Goal: Task Accomplishment & Management: Manage account settings

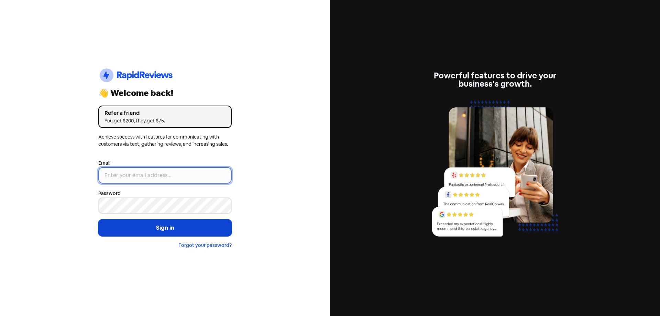
type input "[EMAIL_ADDRESS][DOMAIN_NAME]"
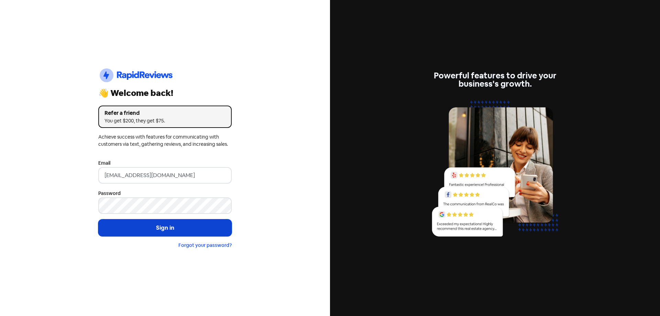
click at [160, 225] on button "Sign in" at bounding box center [164, 227] width 133 height 17
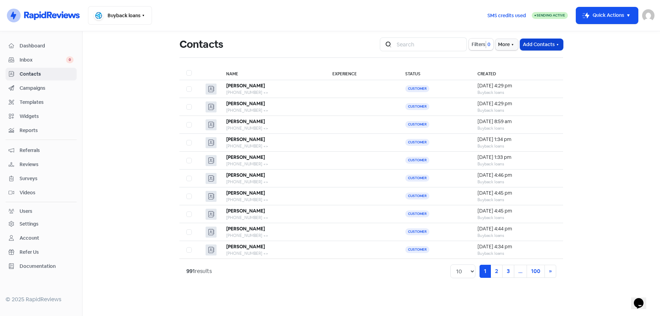
click at [539, 46] on button "Add Contacts" at bounding box center [541, 44] width 43 height 11
click at [540, 62] on button "Add a contact" at bounding box center [523, 60] width 80 height 14
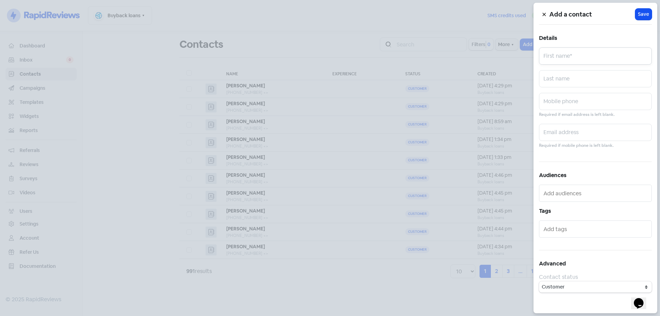
click at [564, 53] on input "text" at bounding box center [595, 55] width 113 height 17
type input "[PERSON_NAME]"
type input "Kaine"
paste input "0406363534"
type input "0406363534"
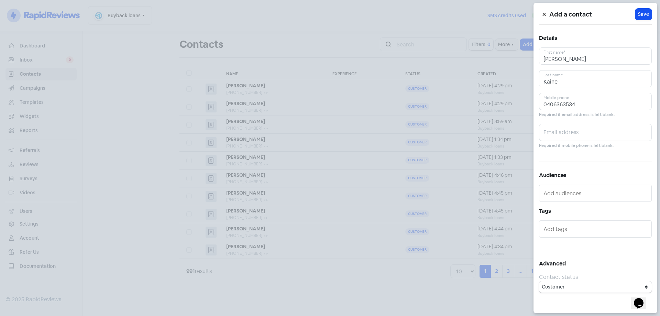
click at [641, 15] on span "Save" at bounding box center [643, 14] width 11 height 7
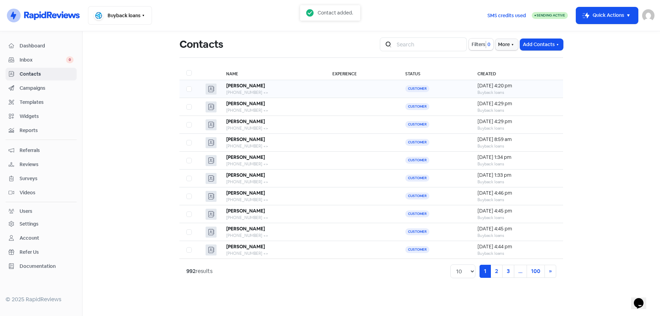
click at [254, 89] on div "[PERSON_NAME]" at bounding box center [272, 85] width 92 height 7
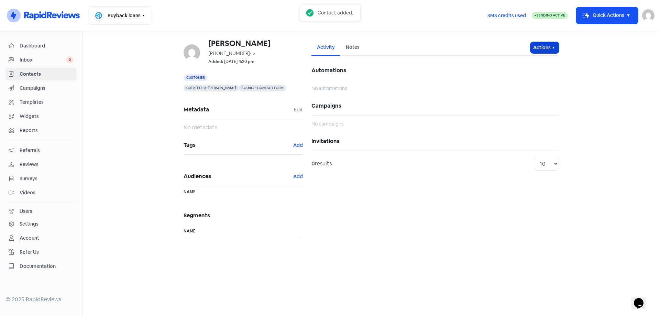
click at [545, 50] on button "Actions" at bounding box center [544, 47] width 29 height 11
click at [538, 64] on button "Send invitation" at bounding box center [531, 63] width 54 height 14
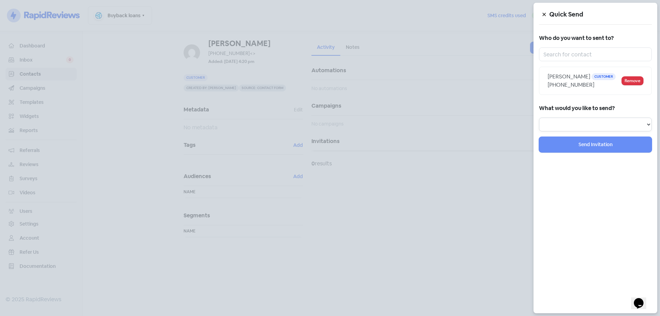
click at [576, 122] on select "Review Invitation Referral Invitation Survey Invitation Video Invitation" at bounding box center [595, 125] width 113 height 14
select select "review"
click at [539, 118] on select "Review Invitation Referral Invitation Survey Invitation Video Invitation" at bounding box center [595, 125] width 113 height 14
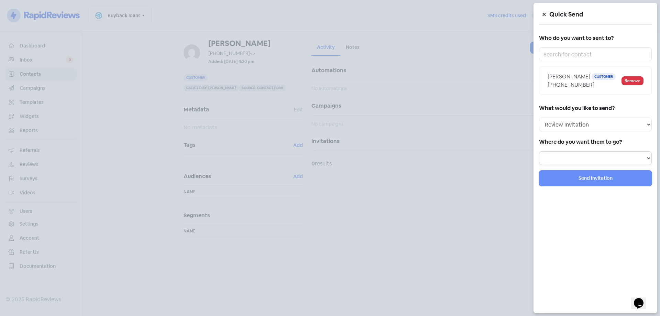
drag, startPoint x: 576, startPoint y: 157, endPoint x: 578, endPoint y: 165, distance: 8.1
click at [576, 157] on select "Review form: Google Review Form" at bounding box center [595, 158] width 113 height 14
drag, startPoint x: 573, startPoint y: 156, endPoint x: 575, endPoint y: 165, distance: 8.7
click at [573, 157] on select "Review form: Google Review Form" at bounding box center [595, 158] width 113 height 14
select select "344"
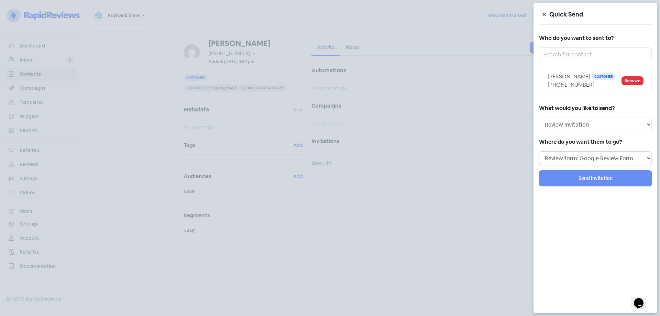
click at [539, 151] on select "Review form: Google Review Form" at bounding box center [595, 158] width 113 height 14
select select
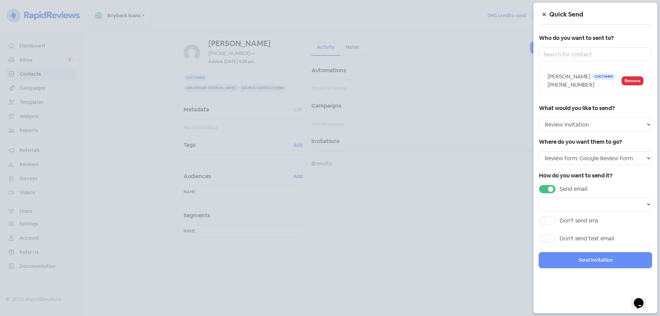
drag, startPoint x: 546, startPoint y: 189, endPoint x: 547, endPoint y: 194, distance: 4.9
click at [560, 189] on label "Send email" at bounding box center [574, 189] width 28 height 8
click at [560, 189] on input "Send email" at bounding box center [562, 187] width 4 height 4
checkbox input "false"
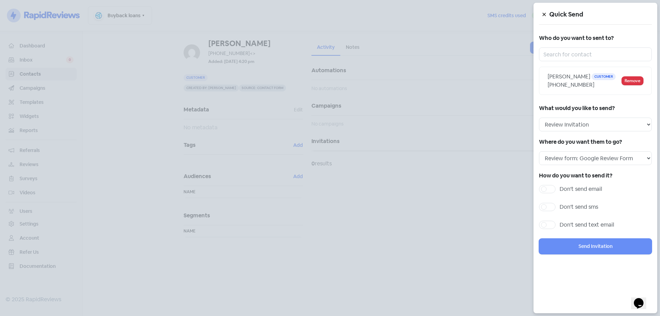
click at [560, 203] on label "Don't send sms" at bounding box center [579, 207] width 39 height 8
click at [560, 203] on input "Don't send sms" at bounding box center [562, 205] width 4 height 4
checkbox input "true"
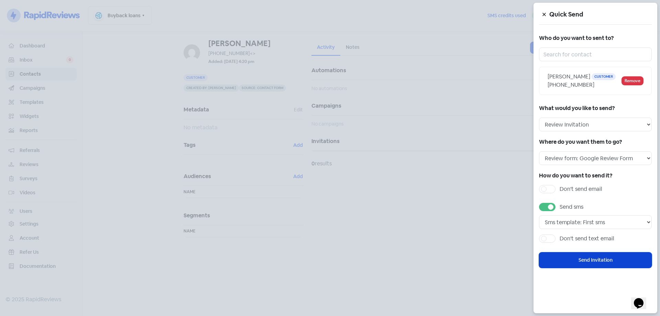
click at [581, 264] on button "Send Invitation" at bounding box center [595, 259] width 113 height 15
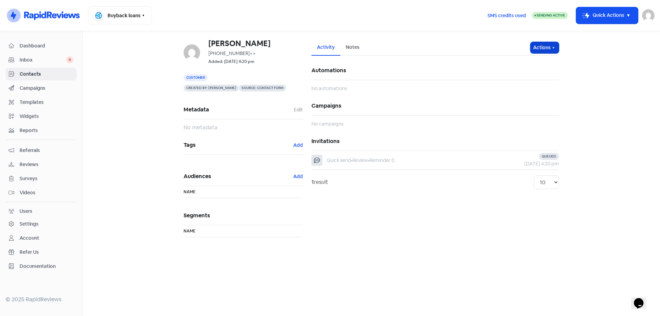
click at [540, 51] on button "Actions" at bounding box center [544, 47] width 29 height 11
click at [536, 63] on button "Send invitation" at bounding box center [531, 63] width 54 height 14
select select
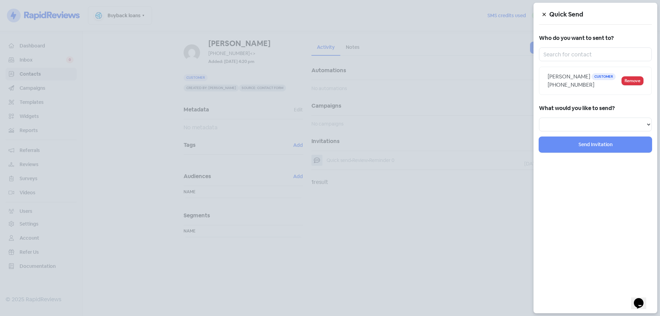
click at [418, 65] on div at bounding box center [330, 158] width 660 height 316
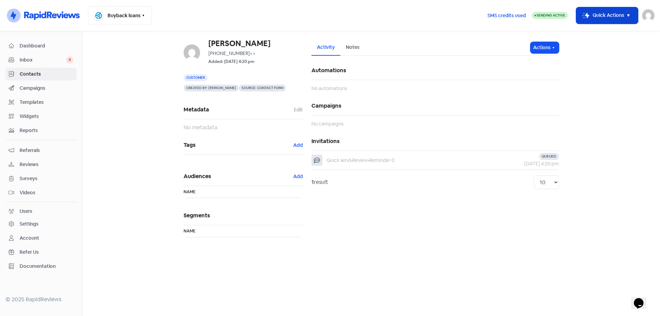
click at [602, 20] on button "Icon For Thunder-move Quick Actions" at bounding box center [607, 15] width 62 height 17
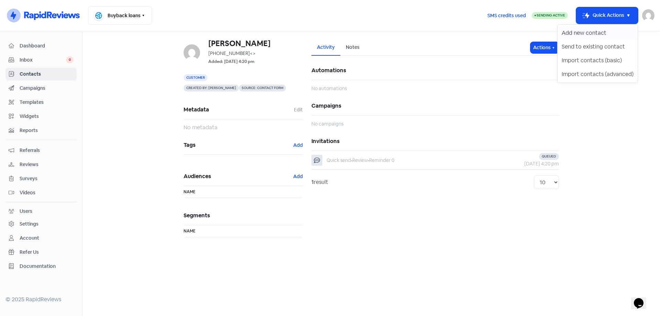
click at [596, 34] on button "Add new contact" at bounding box center [598, 33] width 80 height 14
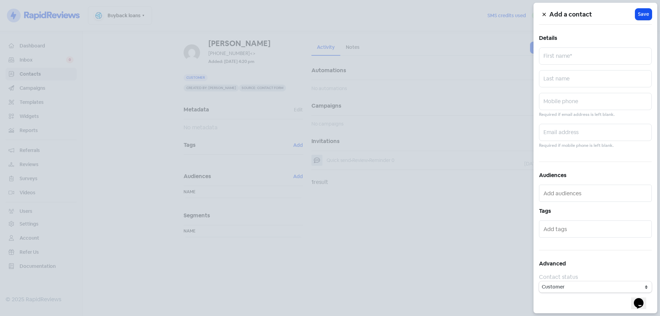
click at [562, 65] on div "Add a contact Icon For Loading Save Details First name* Last name Mobile phone …" at bounding box center [596, 158] width 124 height 310
click at [564, 61] on input "text" at bounding box center [595, 55] width 113 height 17
type input "[PERSON_NAME]"
click at [583, 103] on input "text" at bounding box center [595, 101] width 113 height 17
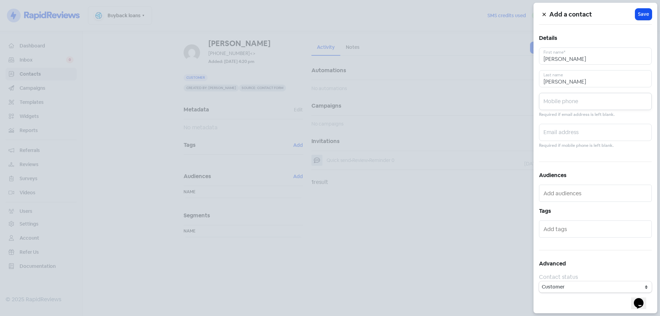
paste input "0414246824"
type input "0414246824"
click at [649, 15] on span "Save" at bounding box center [643, 14] width 11 height 7
